Goal: Check status: Check status

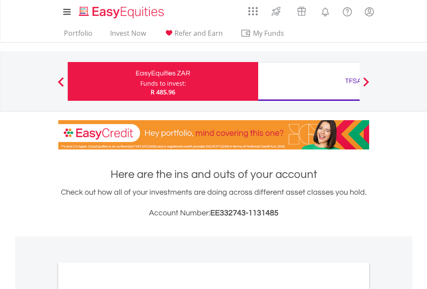
click at [140, 82] on div "Funds to invest:" at bounding box center [163, 83] width 46 height 9
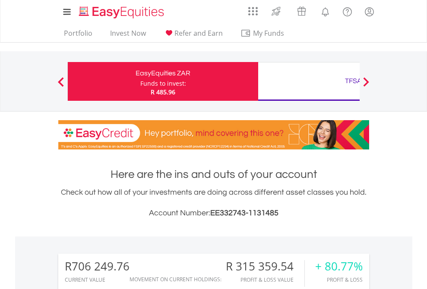
scroll to position [83, 135]
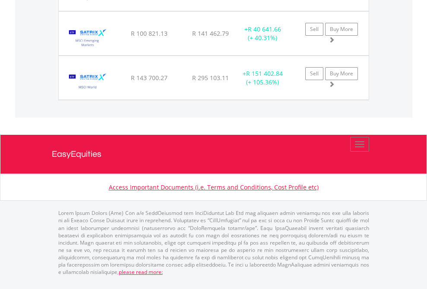
scroll to position [83, 135]
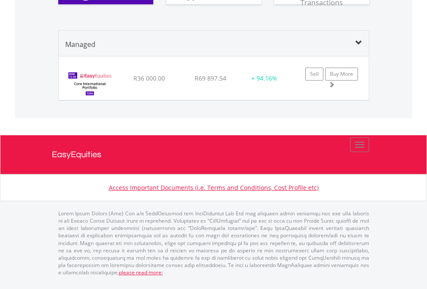
scroll to position [945, 0]
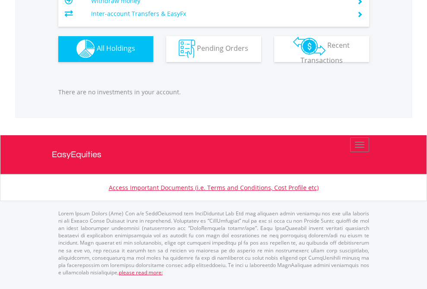
scroll to position [83, 135]
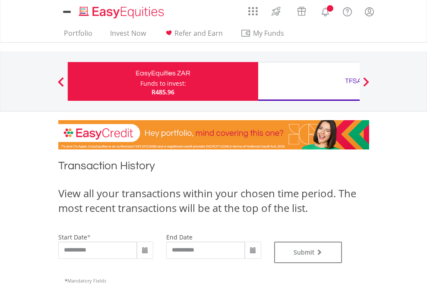
type input "**********"
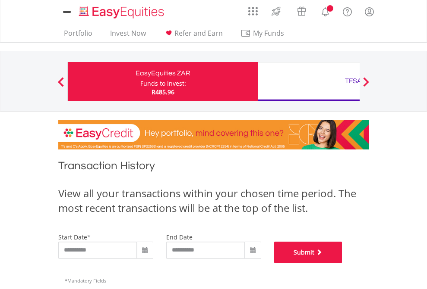
click at [342, 264] on button "Submit" at bounding box center [308, 253] width 68 height 22
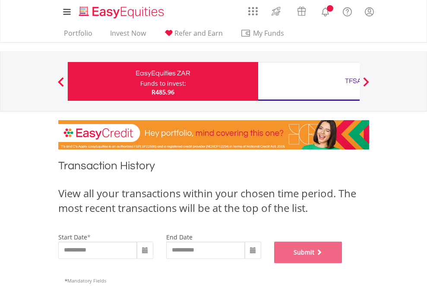
scroll to position [350, 0]
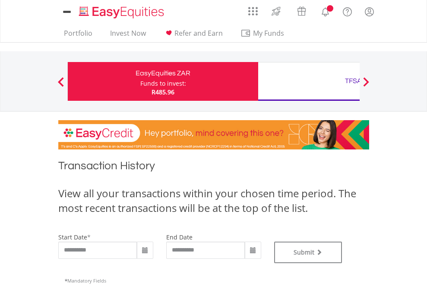
click at [308, 82] on div "TFSA" at bounding box center [353, 81] width 180 height 12
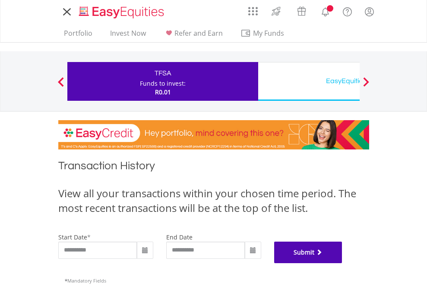
click at [342, 264] on button "Submit" at bounding box center [308, 253] width 68 height 22
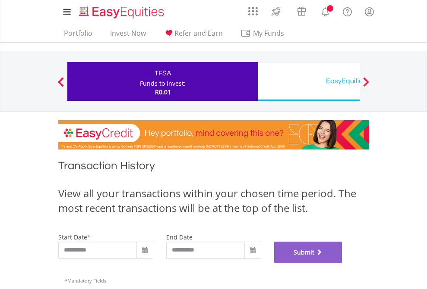
scroll to position [350, 0]
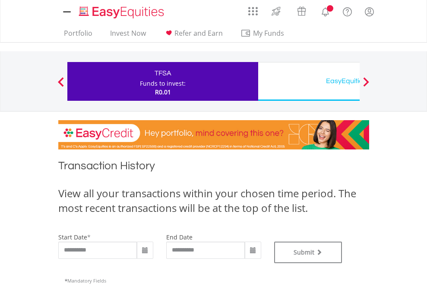
click at [308, 82] on div "EasyEquities USD" at bounding box center [353, 81] width 180 height 12
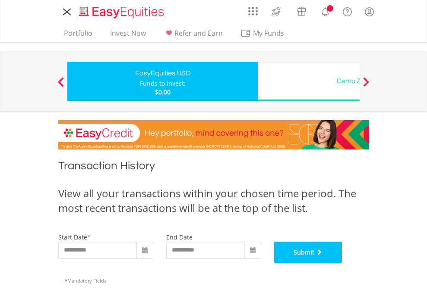
click at [342, 264] on button "Submit" at bounding box center [308, 253] width 68 height 22
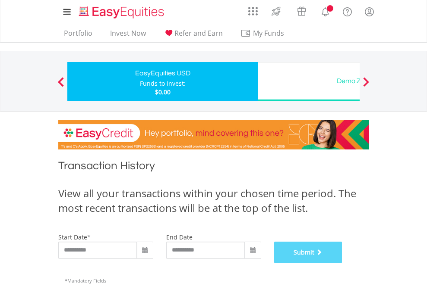
scroll to position [350, 0]
